Goal: Information Seeking & Learning: Learn about a topic

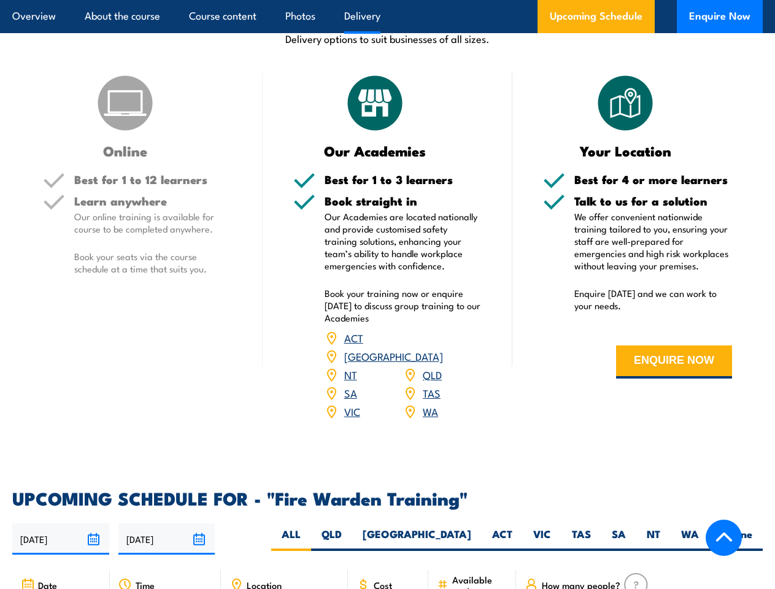
click at [387, 0] on article "Overview About the course Course content Photos Delivery Upcoming Schedule Enqu…" at bounding box center [387, 16] width 750 height 33
click at [61, 523] on input "[DATE]" at bounding box center [60, 538] width 97 height 31
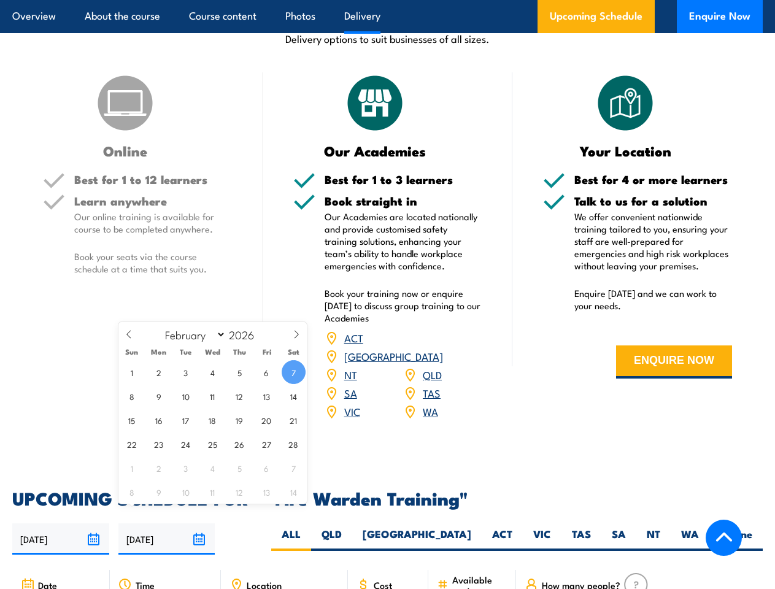
click at [167, 523] on input "[DATE]" at bounding box center [166, 538] width 97 height 31
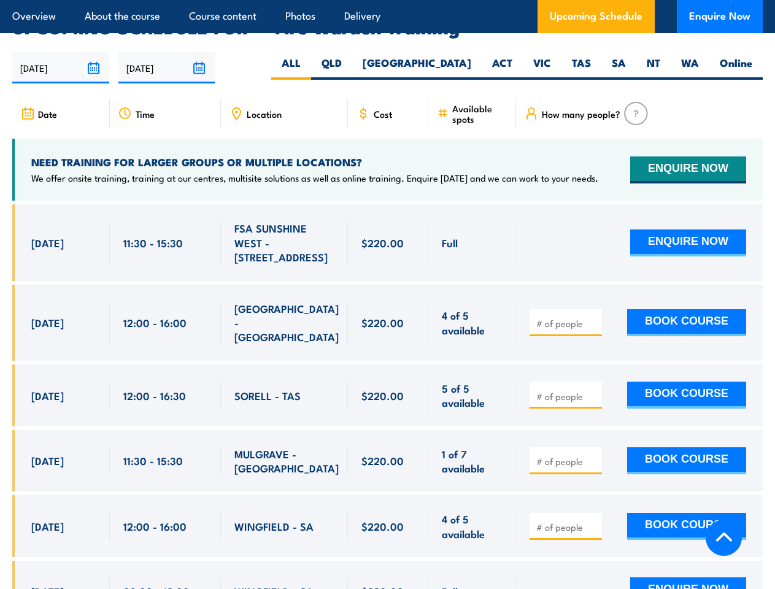
click at [387, 0] on article "Overview About the course Course content Photos Delivery Upcoming Schedule Enqu…" at bounding box center [387, 16] width 750 height 33
click at [61, 52] on input "[DATE]" at bounding box center [60, 67] width 97 height 31
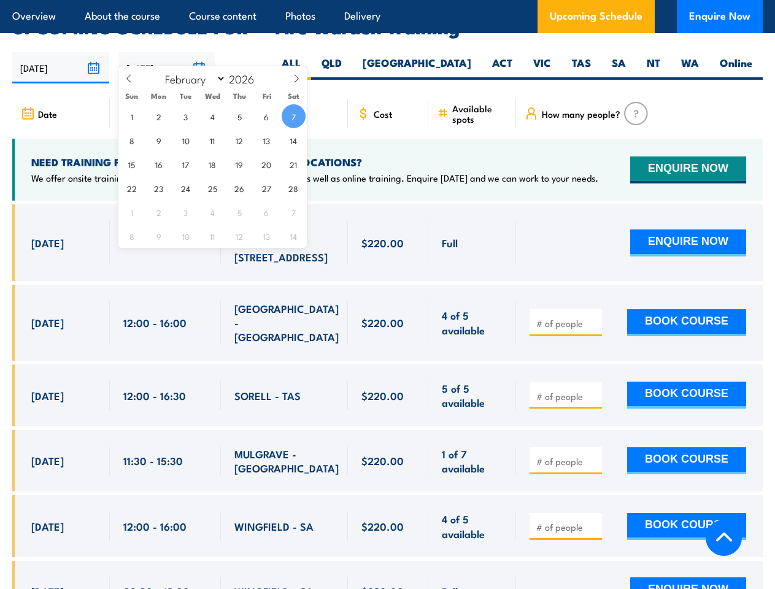
click at [167, 52] on input "[DATE]" at bounding box center [166, 67] width 97 height 31
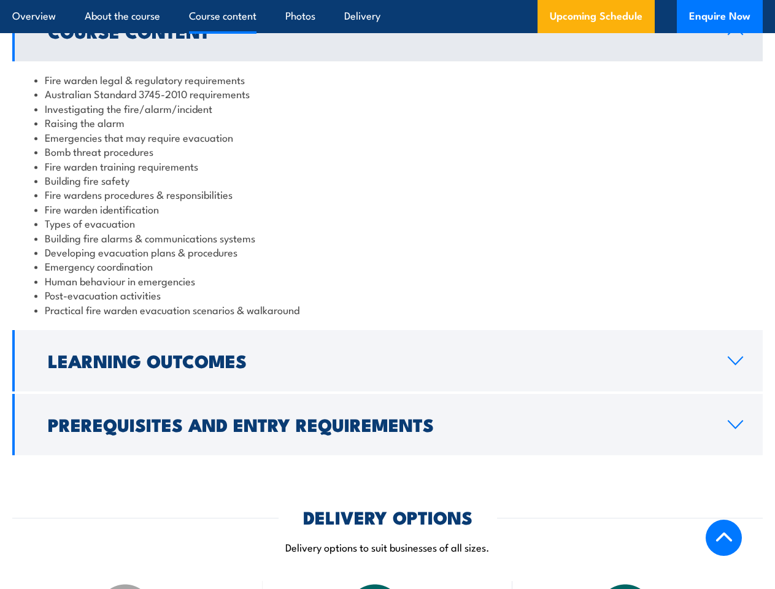
click at [387, 0] on article "Overview About the course Course content Photos Delivery Upcoming Schedule Enqu…" at bounding box center [387, 16] width 750 height 33
click at [387, 361] on h2 "Learning Outcomes" at bounding box center [378, 360] width 660 height 16
